Goal: Task Accomplishment & Management: Use online tool/utility

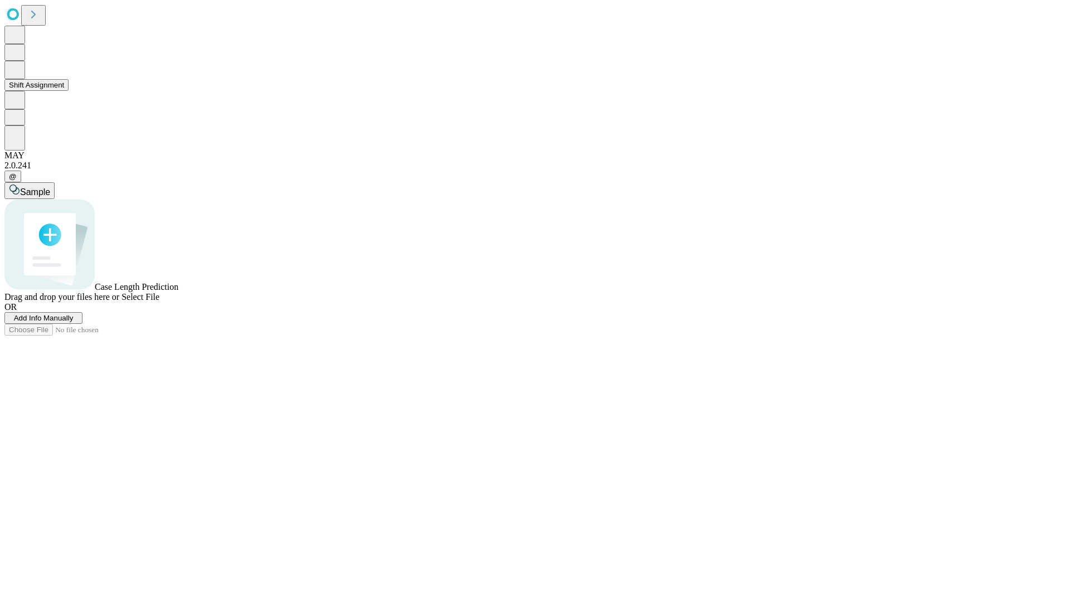
click at [69, 91] on button "Shift Assignment" at bounding box center [36, 85] width 64 height 12
